Goal: Task Accomplishment & Management: Manage account settings

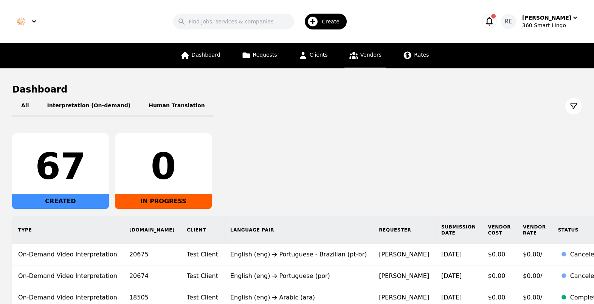
click at [353, 53] on icon at bounding box center [353, 55] width 9 height 7
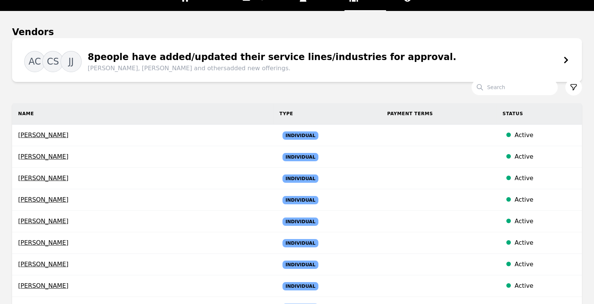
scroll to position [47, 0]
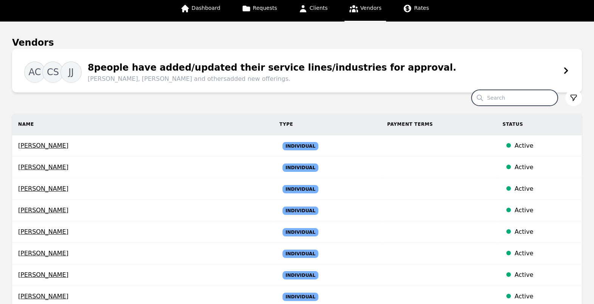
click at [487, 96] on input "Search" at bounding box center [515, 98] width 86 height 16
type input "[PERSON_NAME]"
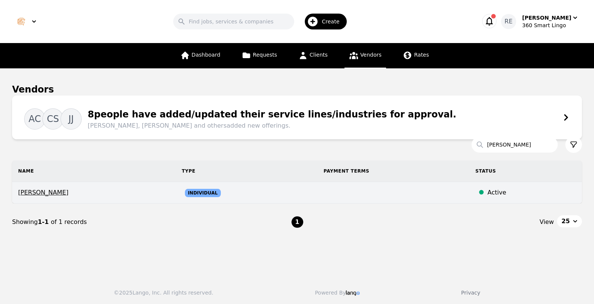
click at [25, 193] on span "[PERSON_NAME]" at bounding box center [94, 192] width 152 height 9
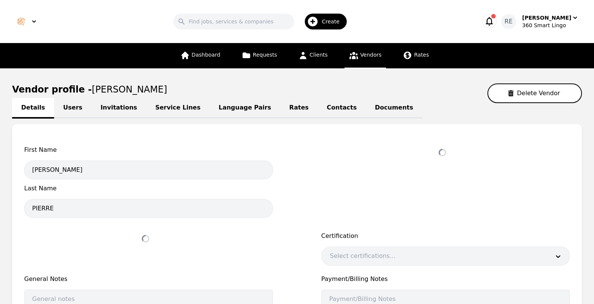
select select "active"
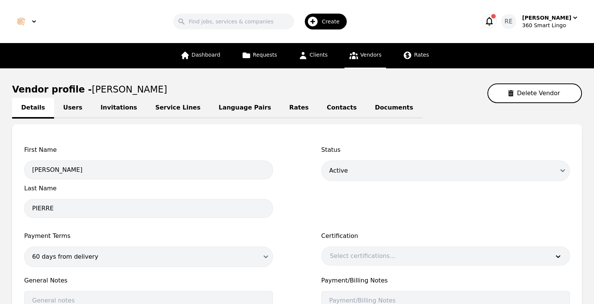
click at [223, 104] on link "Language Pairs" at bounding box center [244, 108] width 71 height 21
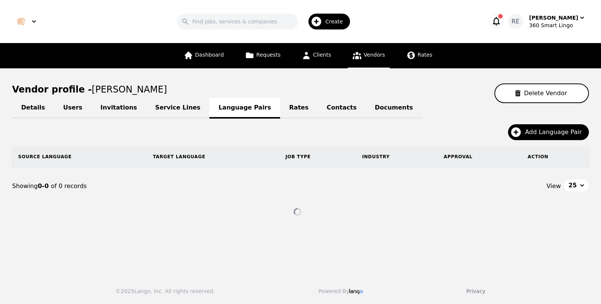
click at [171, 112] on link "Service Lines" at bounding box center [178, 108] width 64 height 21
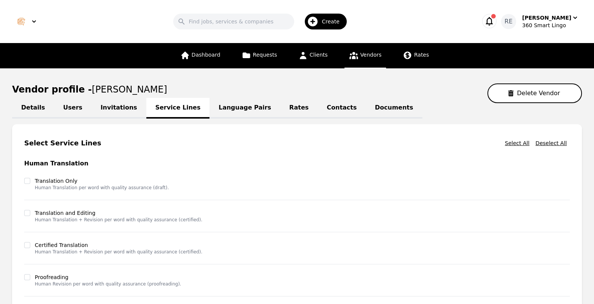
click at [225, 102] on link "Language Pairs" at bounding box center [244, 108] width 71 height 21
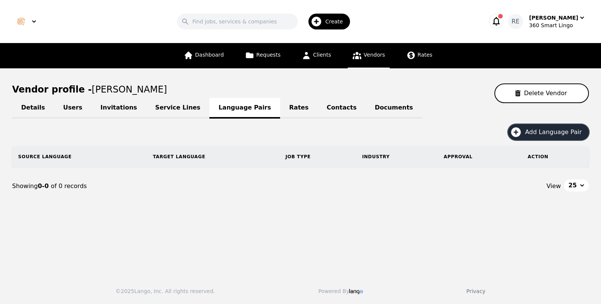
click at [582, 130] on span "Add Language Pair" at bounding box center [556, 132] width 62 height 9
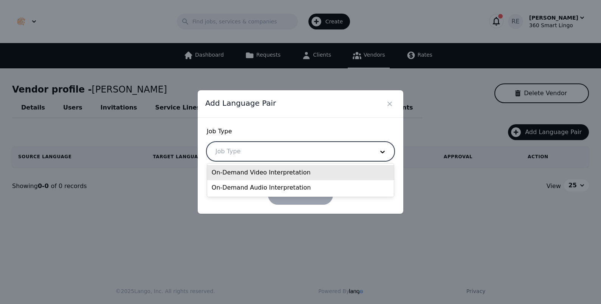
click at [360, 155] on div at bounding box center [289, 152] width 164 height 18
click at [322, 172] on div "On-Demand Video Interpretation" at bounding box center [300, 172] width 187 height 15
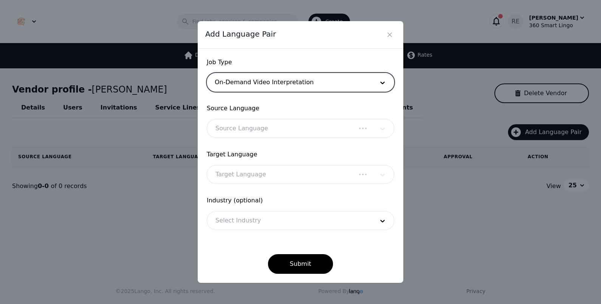
click at [275, 121] on div "Source Language" at bounding box center [301, 128] width 188 height 19
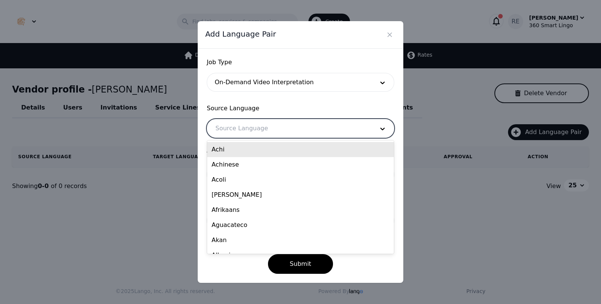
click at [283, 132] on div at bounding box center [289, 128] width 164 height 18
type input "eng"
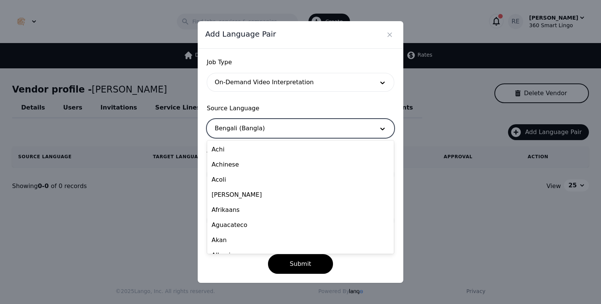
click at [283, 132] on div at bounding box center [289, 128] width 164 height 18
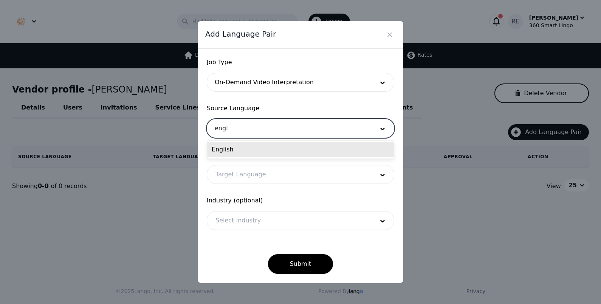
type input "engli"
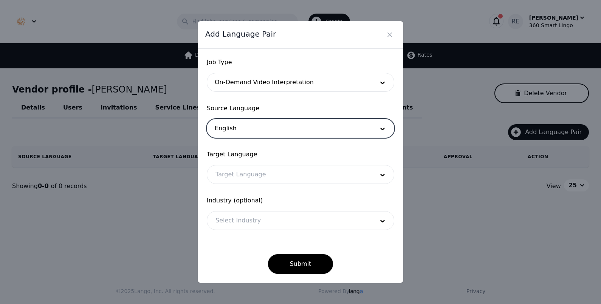
click at [228, 181] on div at bounding box center [289, 175] width 164 height 18
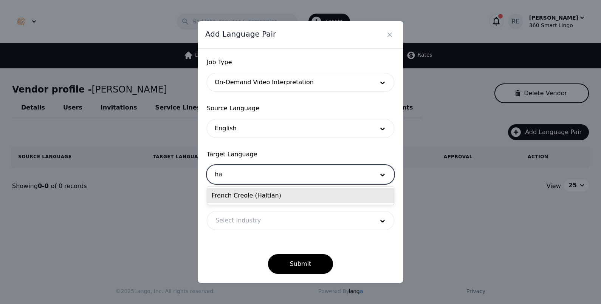
type input "h"
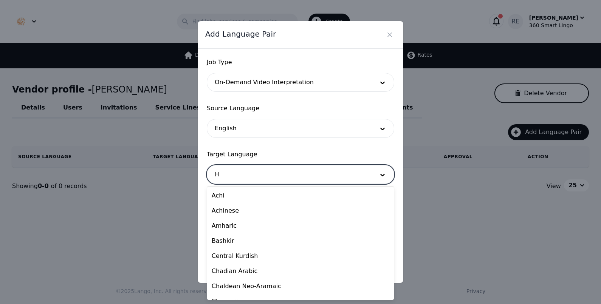
type input "Ha"
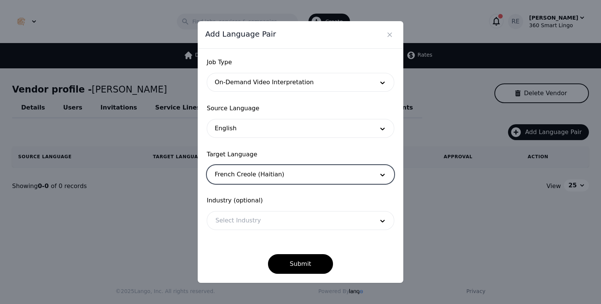
click at [331, 172] on div at bounding box center [289, 175] width 164 height 18
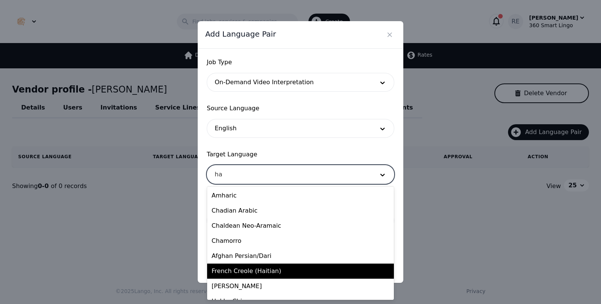
type input "h"
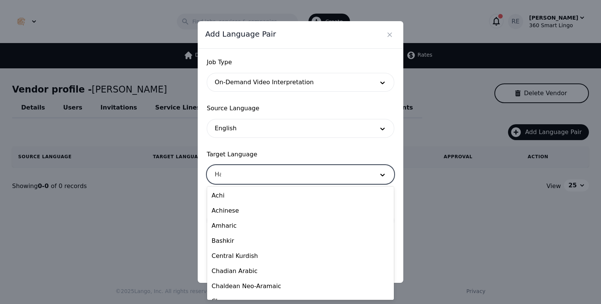
type input "Hai"
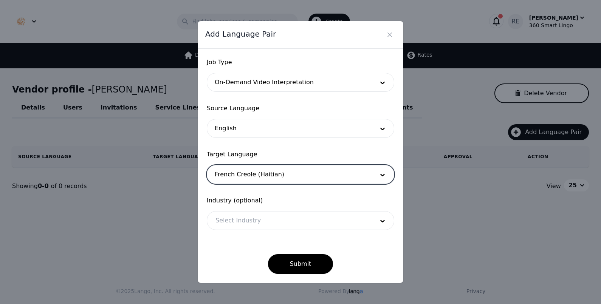
click at [259, 225] on div at bounding box center [289, 221] width 164 height 18
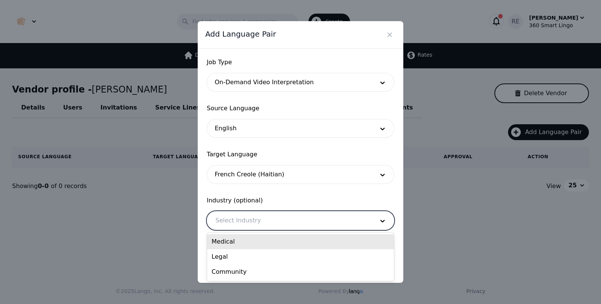
click at [253, 244] on div "Medical" at bounding box center [300, 241] width 187 height 15
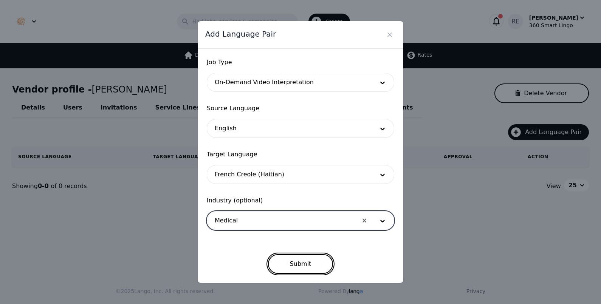
click at [294, 263] on button "Submit" at bounding box center [300, 264] width 65 height 20
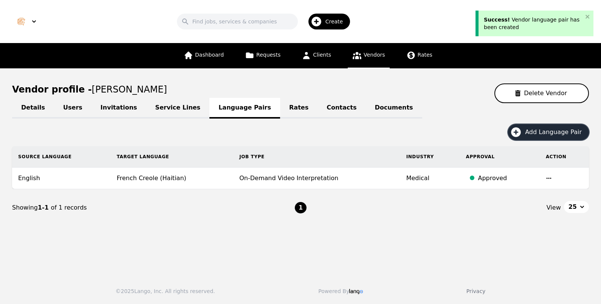
click at [530, 126] on button "Add Language Pair" at bounding box center [548, 132] width 81 height 16
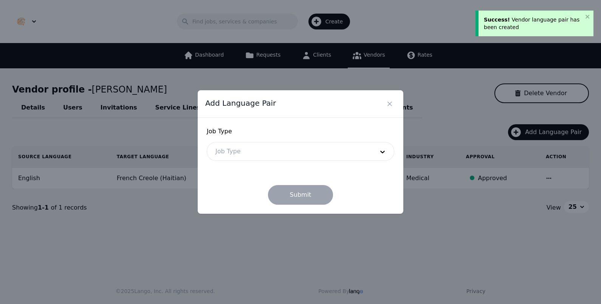
click at [332, 153] on div at bounding box center [289, 152] width 164 height 18
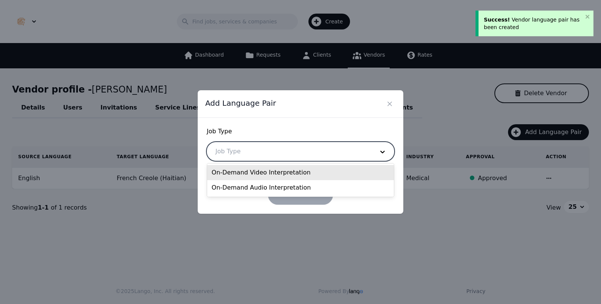
click at [286, 173] on div "On-Demand Video Interpretation" at bounding box center [300, 172] width 187 height 15
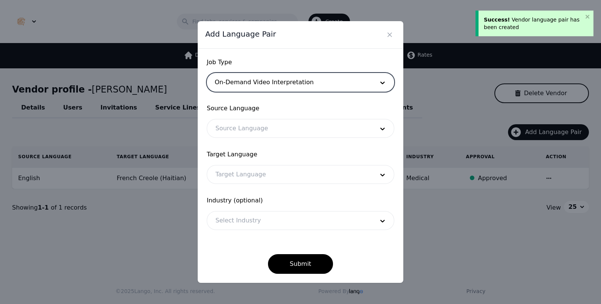
click at [244, 128] on div at bounding box center [289, 128] width 164 height 18
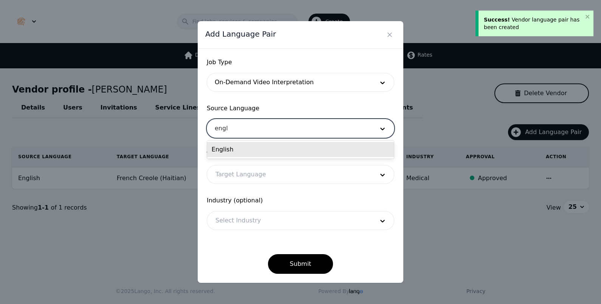
type input "engli"
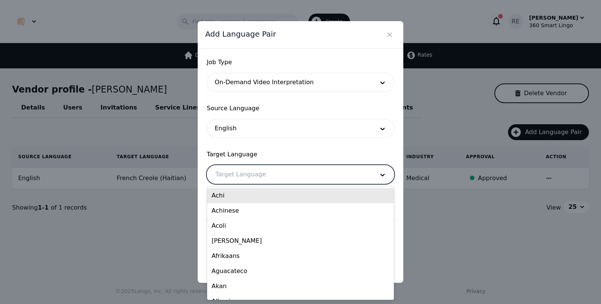
click at [240, 176] on div at bounding box center [289, 175] width 164 height 18
type input "f"
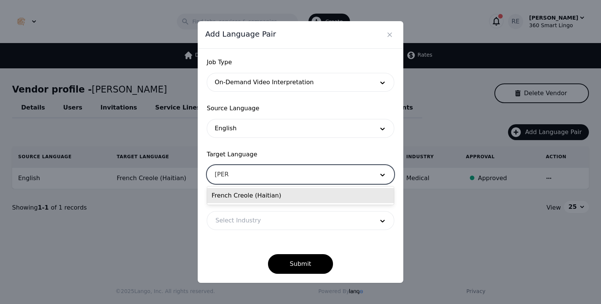
type input "[GEOGRAPHIC_DATA]"
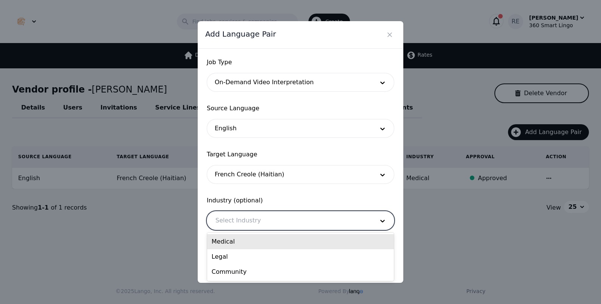
click at [235, 220] on div at bounding box center [289, 221] width 164 height 18
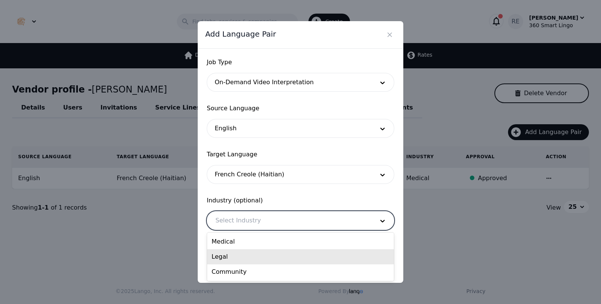
click at [238, 251] on div "Legal" at bounding box center [300, 257] width 187 height 15
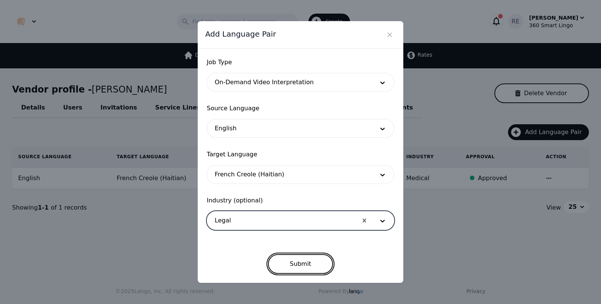
click at [275, 255] on button "Submit" at bounding box center [300, 264] width 65 height 20
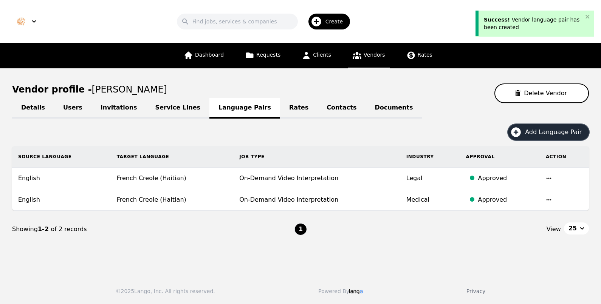
click at [521, 129] on icon "button" at bounding box center [516, 132] width 10 height 10
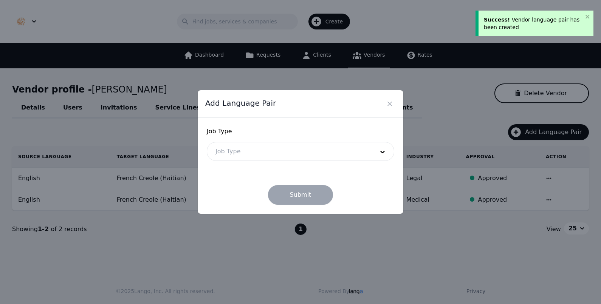
click at [310, 147] on div at bounding box center [289, 152] width 164 height 18
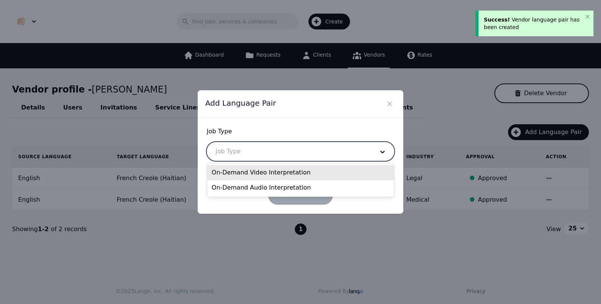
click at [262, 171] on div "On-Demand Video Interpretation" at bounding box center [300, 172] width 187 height 15
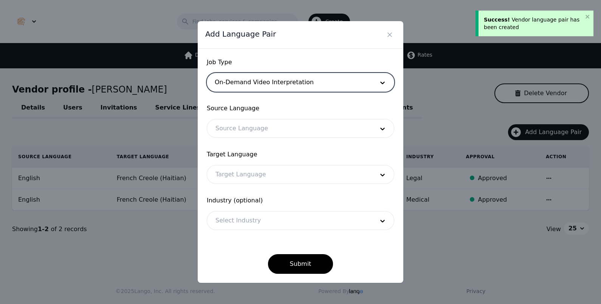
click at [247, 128] on div at bounding box center [289, 128] width 164 height 18
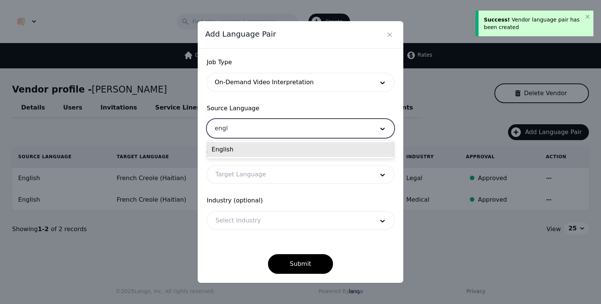
type input "engli"
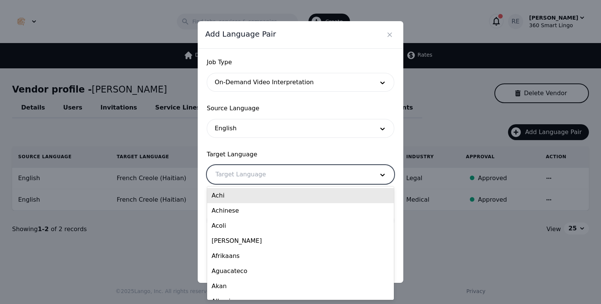
click at [238, 174] on div at bounding box center [289, 175] width 164 height 18
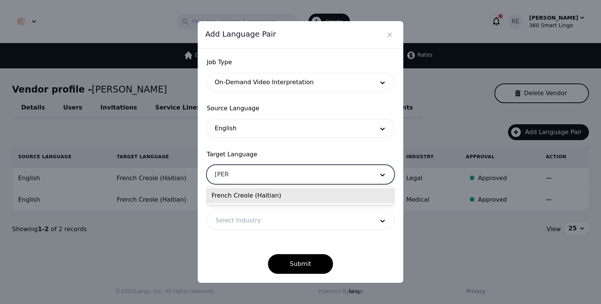
type input "[GEOGRAPHIC_DATA]"
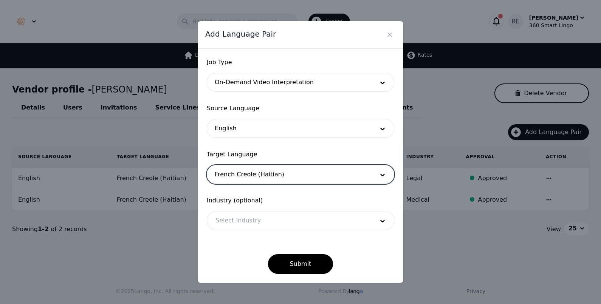
click at [241, 214] on div at bounding box center [289, 221] width 164 height 18
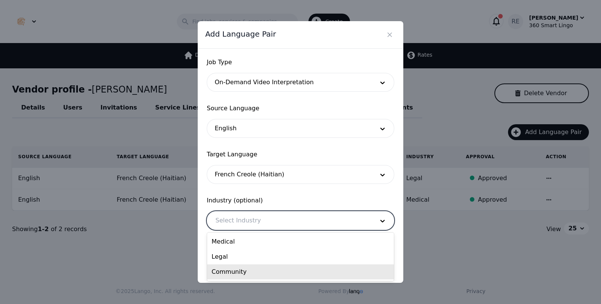
click at [229, 271] on div "Community" at bounding box center [300, 272] width 187 height 15
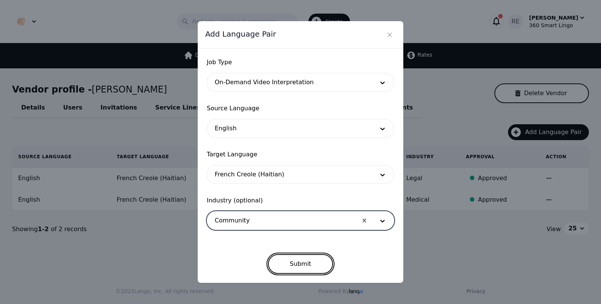
click at [299, 267] on button "Submit" at bounding box center [300, 264] width 65 height 20
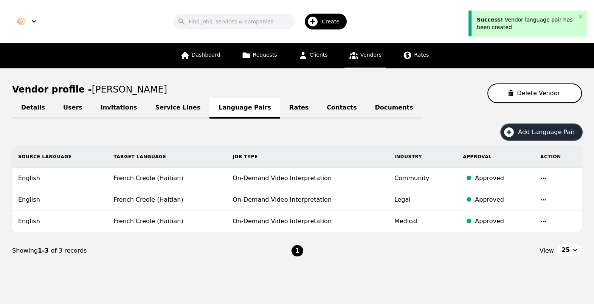
click at [533, 130] on span "Add Language Pair" at bounding box center [549, 132] width 62 height 9
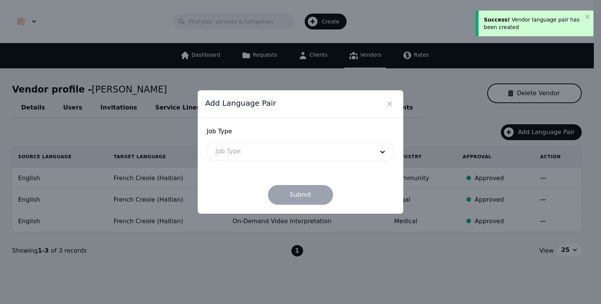
click at [299, 150] on div at bounding box center [289, 152] width 164 height 18
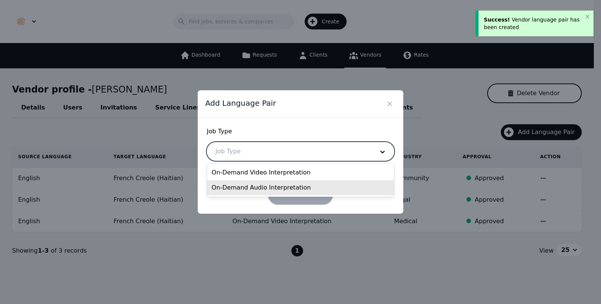
click at [251, 183] on div "On-Demand Audio Interpretation" at bounding box center [300, 187] width 187 height 15
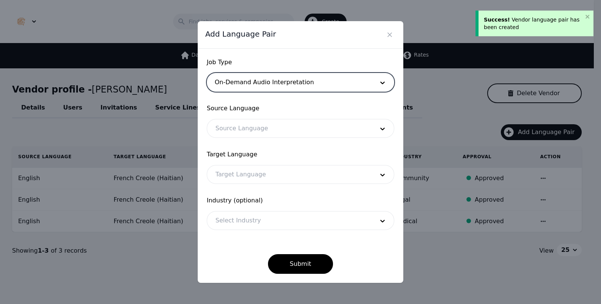
click at [257, 124] on div at bounding box center [289, 128] width 164 height 18
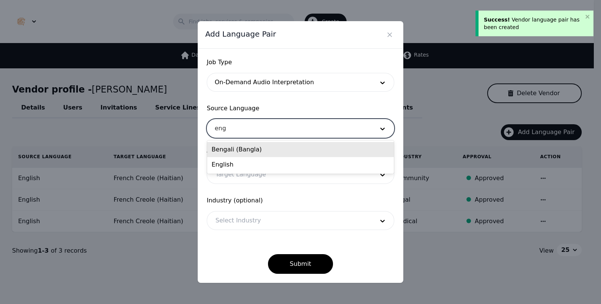
type input "engl"
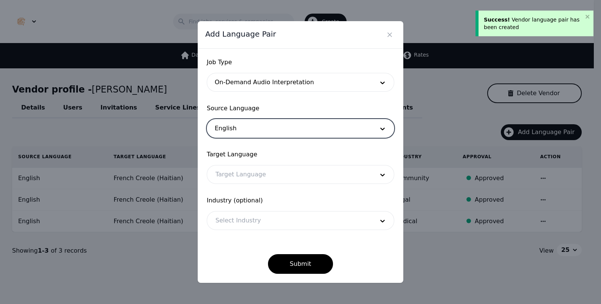
click at [248, 174] on div at bounding box center [289, 175] width 164 height 18
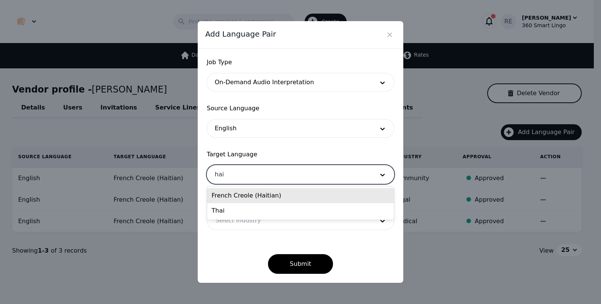
type input "[PERSON_NAME]"
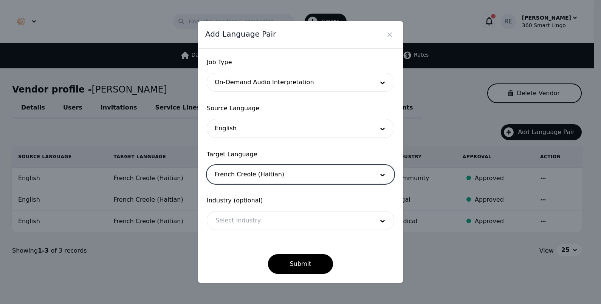
click at [246, 219] on div at bounding box center [289, 221] width 164 height 18
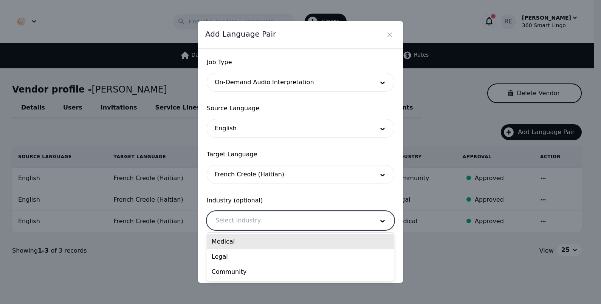
click at [238, 241] on div "Medical" at bounding box center [300, 241] width 187 height 15
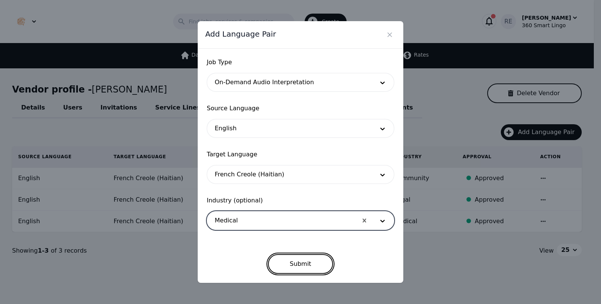
click at [279, 263] on button "Submit" at bounding box center [300, 264] width 65 height 20
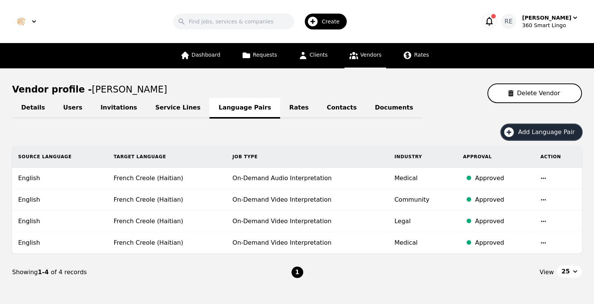
click at [533, 132] on span "Add Language Pair" at bounding box center [549, 132] width 62 height 9
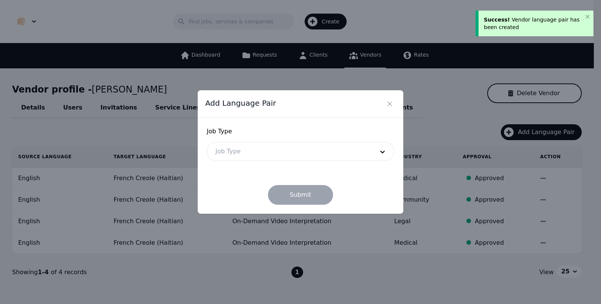
click at [284, 146] on div at bounding box center [289, 152] width 164 height 18
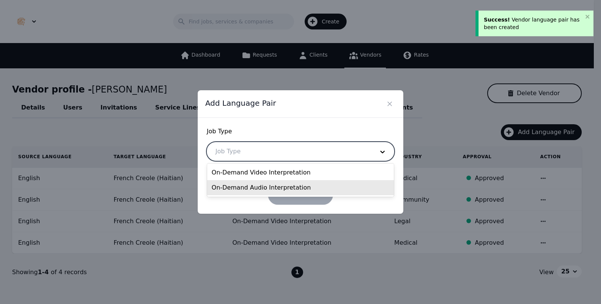
click at [262, 184] on div "On-Demand Audio Interpretation" at bounding box center [300, 187] width 187 height 15
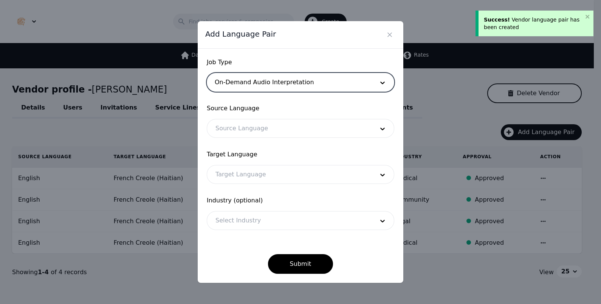
click at [259, 136] on div at bounding box center [289, 128] width 164 height 18
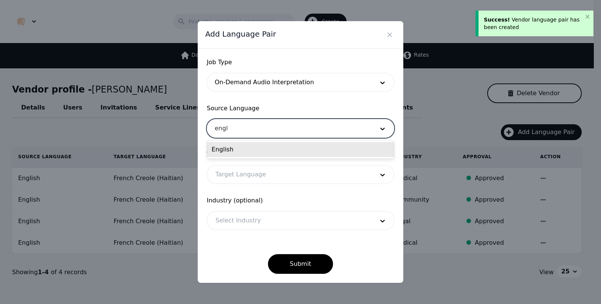
type input "engli"
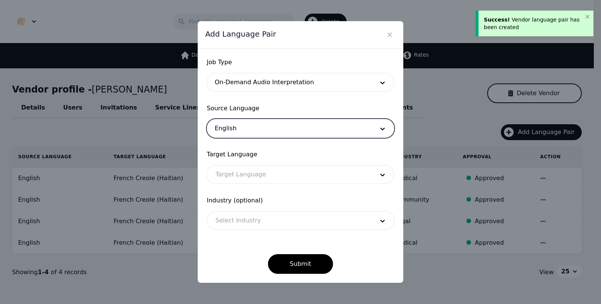
click at [246, 173] on div at bounding box center [289, 175] width 164 height 18
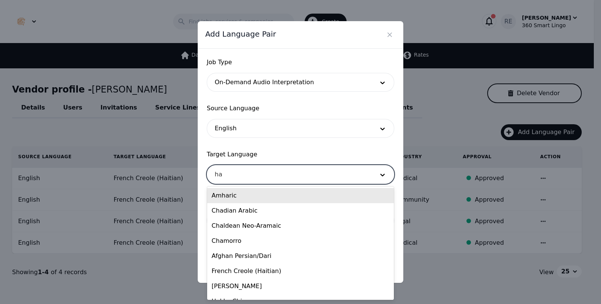
type input "hai"
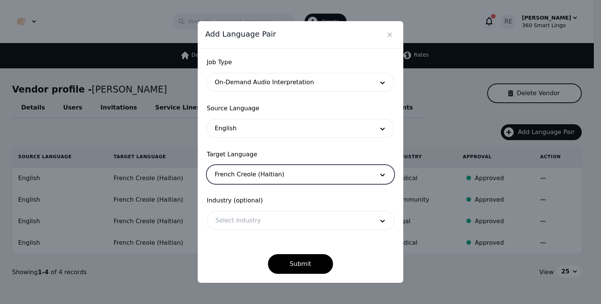
click at [231, 221] on div at bounding box center [289, 221] width 164 height 18
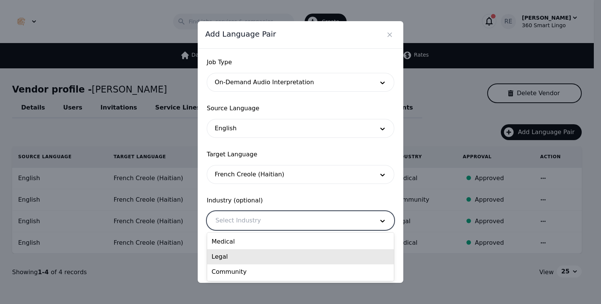
click at [231, 255] on div "Legal" at bounding box center [300, 257] width 187 height 15
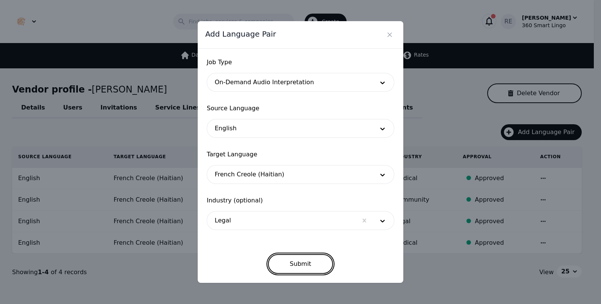
click at [275, 263] on button "Submit" at bounding box center [300, 264] width 65 height 20
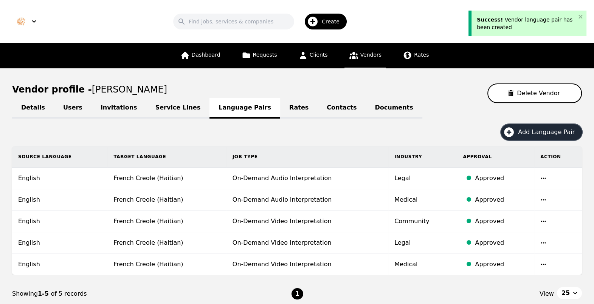
click at [528, 135] on span "Add Language Pair" at bounding box center [549, 132] width 62 height 9
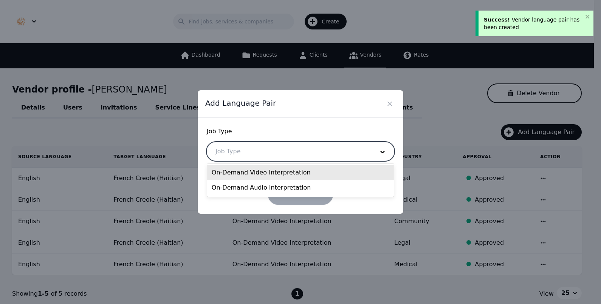
click at [309, 146] on div at bounding box center [289, 152] width 164 height 18
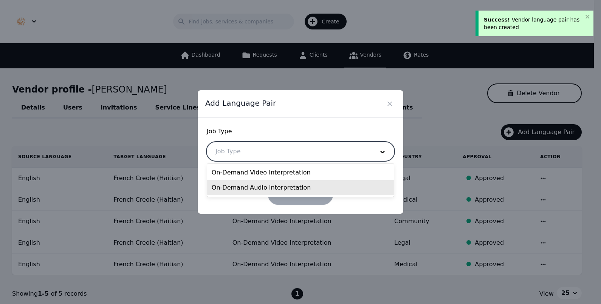
click at [269, 184] on div "On-Demand Audio Interpretation" at bounding box center [300, 187] width 187 height 15
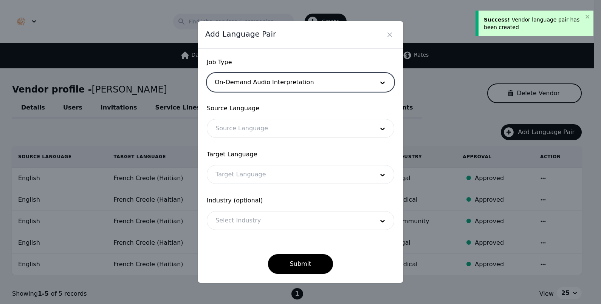
click at [274, 133] on div at bounding box center [289, 128] width 164 height 18
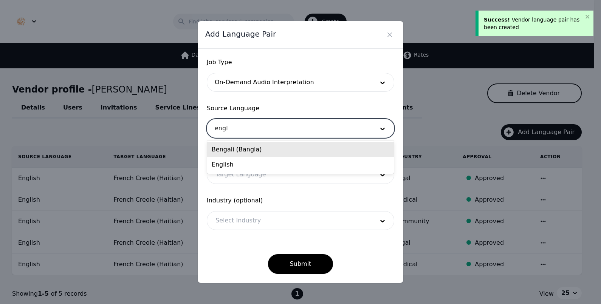
type input "englis"
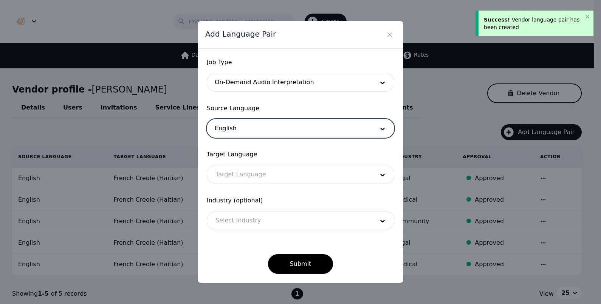
click at [245, 179] on div at bounding box center [289, 175] width 164 height 18
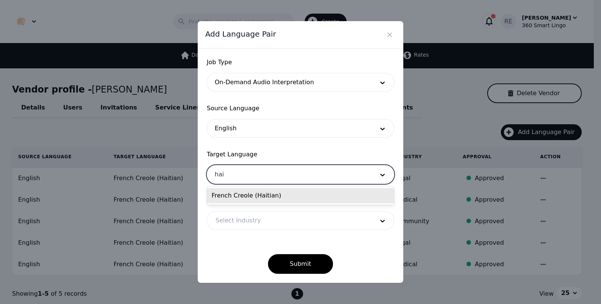
type input "[PERSON_NAME]"
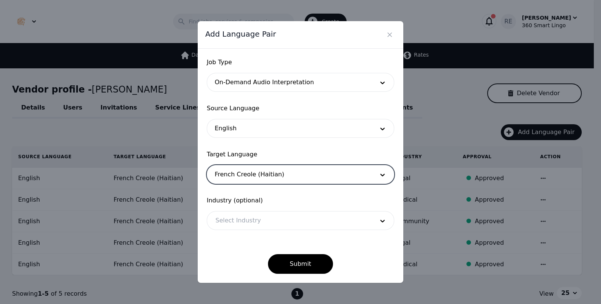
click at [233, 228] on div at bounding box center [289, 221] width 164 height 18
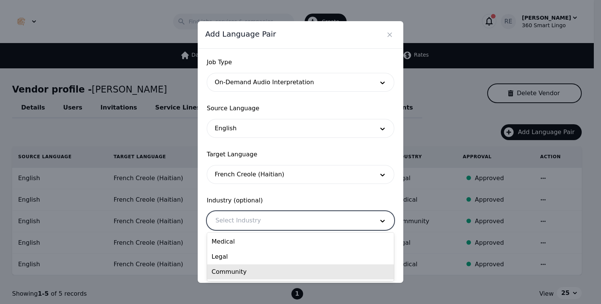
click at [231, 267] on div "Community" at bounding box center [300, 272] width 187 height 15
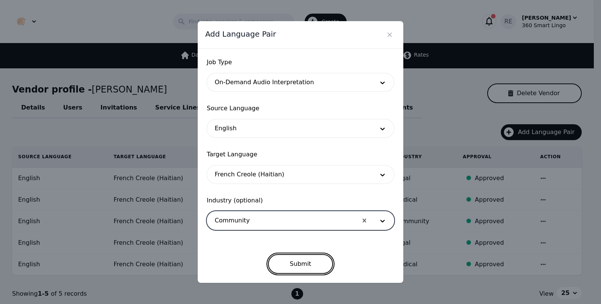
click at [289, 265] on button "Submit" at bounding box center [300, 264] width 65 height 20
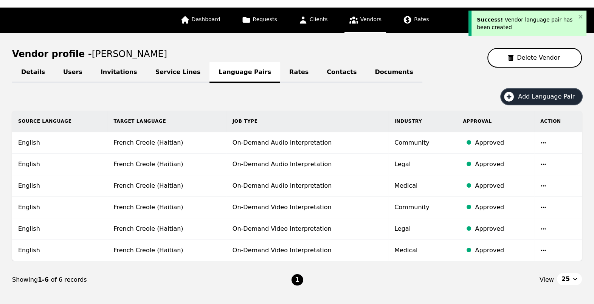
scroll to position [78, 0]
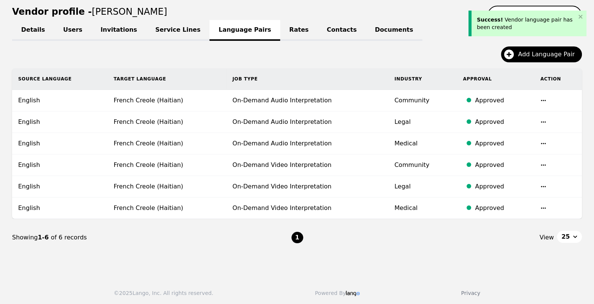
click at [280, 31] on link "Rates" at bounding box center [298, 30] width 37 height 21
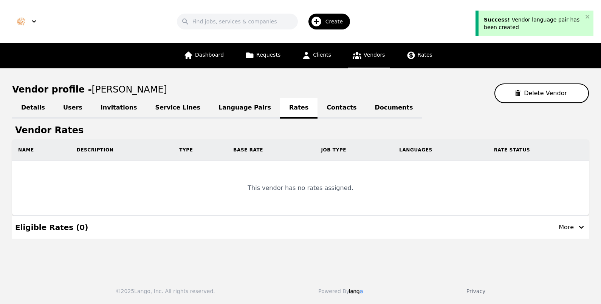
click at [318, 109] on link "Contacts" at bounding box center [342, 108] width 48 height 21
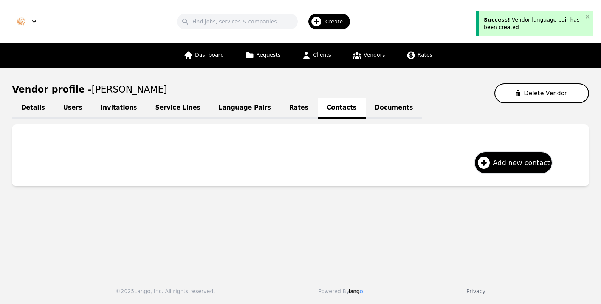
click at [366, 109] on link "Documents" at bounding box center [394, 108] width 56 height 21
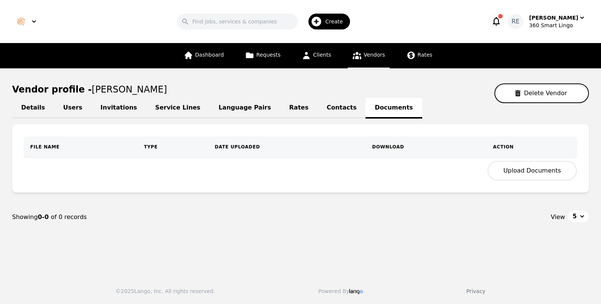
click at [509, 166] on button "Upload Documents" at bounding box center [532, 171] width 89 height 20
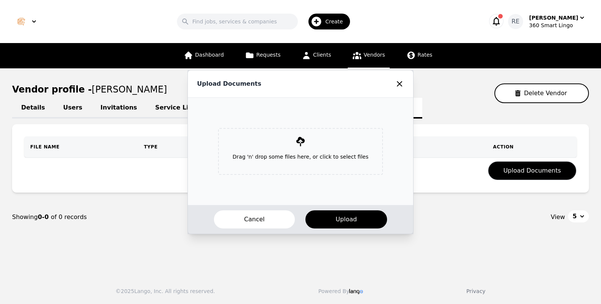
click at [395, 84] on icon at bounding box center [399, 83] width 9 height 9
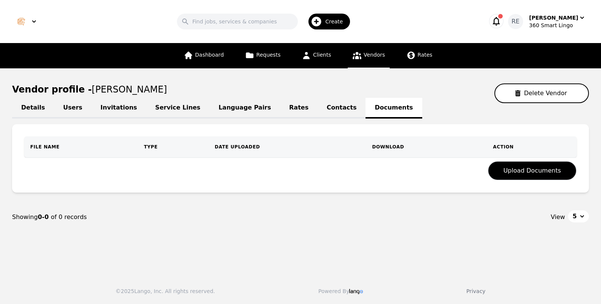
click at [318, 111] on link "Contacts" at bounding box center [342, 108] width 48 height 21
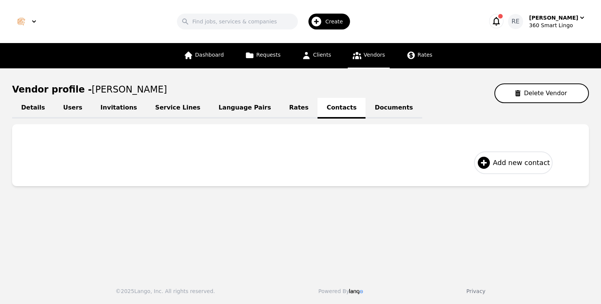
click at [527, 164] on span "Add new contact" at bounding box center [521, 163] width 57 height 11
select select "US"
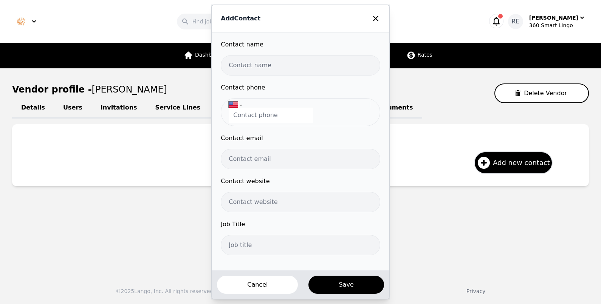
click at [292, 62] on input "text" at bounding box center [300, 65] width 159 height 20
type input "[PERSON_NAME]"
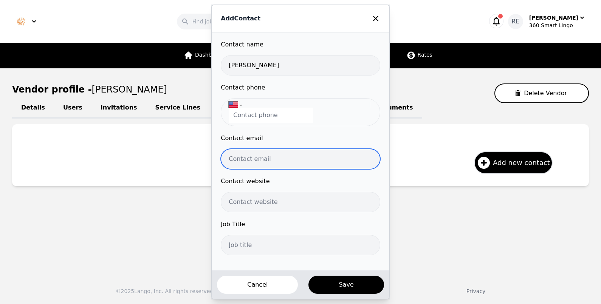
click at [240, 158] on input "email" at bounding box center [300, 159] width 159 height 20
paste input "[EMAIL_ADDRESS][DOMAIN_NAME]"
type input "[EMAIL_ADDRESS][DOMAIN_NAME]"
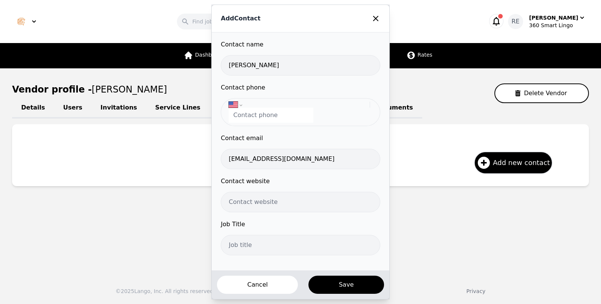
click at [263, 111] on input "tel" at bounding box center [271, 115] width 85 height 15
paste input "[PHONE_NUMBER]"
select select "HT"
type input "[PHONE_NUMBER]"
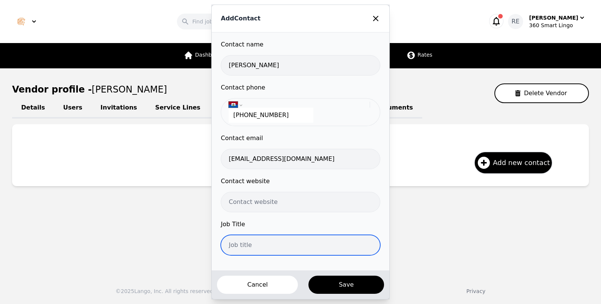
click at [276, 244] on input "text" at bounding box center [300, 245] width 159 height 20
type input "M"
type input "Interpreter"
click at [308, 275] on button "Save" at bounding box center [346, 285] width 77 height 20
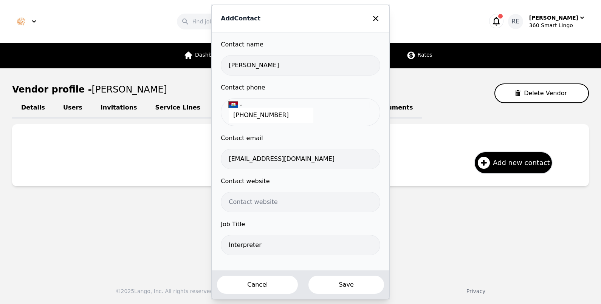
click at [326, 281] on button "Save" at bounding box center [346, 285] width 77 height 20
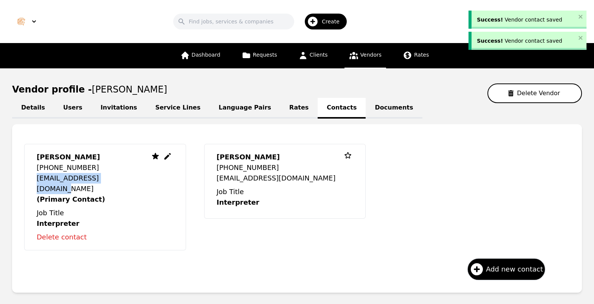
drag, startPoint x: 116, startPoint y: 181, endPoint x: 34, endPoint y: 178, distance: 81.7
click at [34, 178] on div "[PERSON_NAME] [PHONE_NUMBER] [EMAIL_ADDRESS][DOMAIN_NAME] (Primary Contact) Job…" at bounding box center [105, 197] width 162 height 107
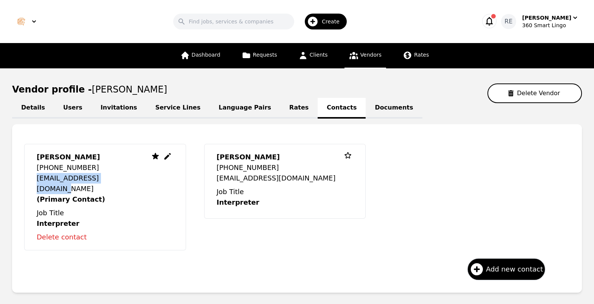
copy p "[EMAIL_ADDRESS][DOMAIN_NAME]"
